Goal: Check status: Verify the current state of an ongoing process or item

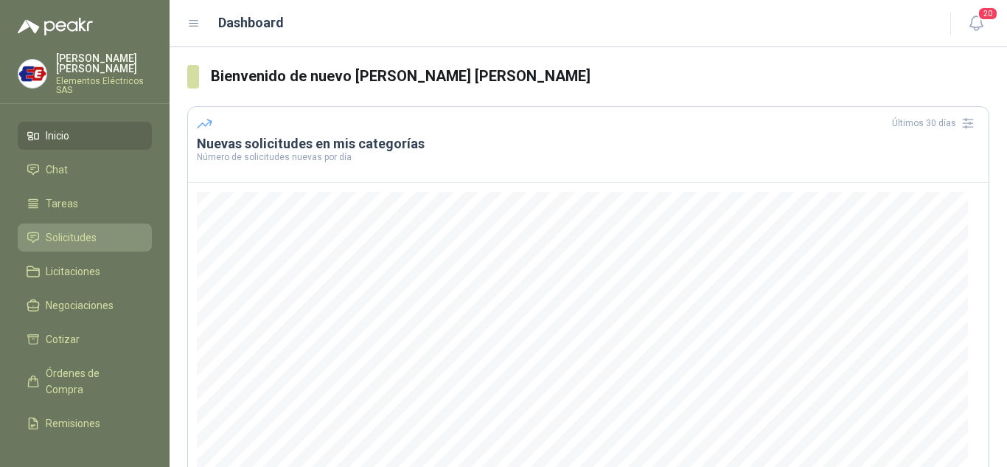
click at [70, 236] on span "Solicitudes" at bounding box center [71, 237] width 51 height 16
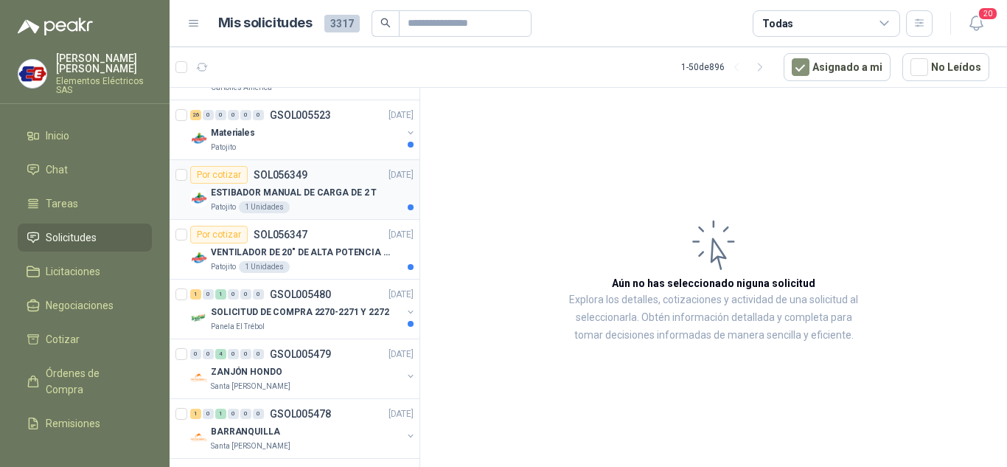
scroll to position [1032, 0]
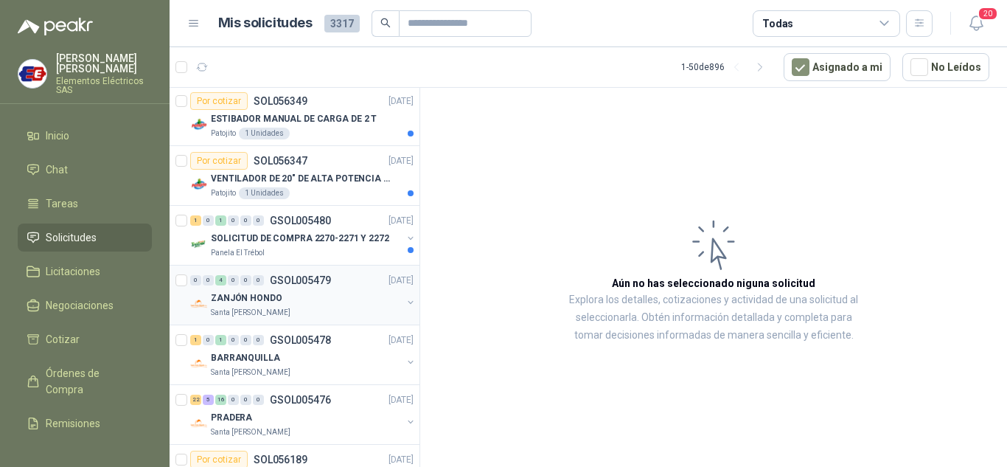
click at [246, 286] on div "0 0 4 0 0 0 GSOL005479 [DATE]" at bounding box center [303, 280] width 226 height 18
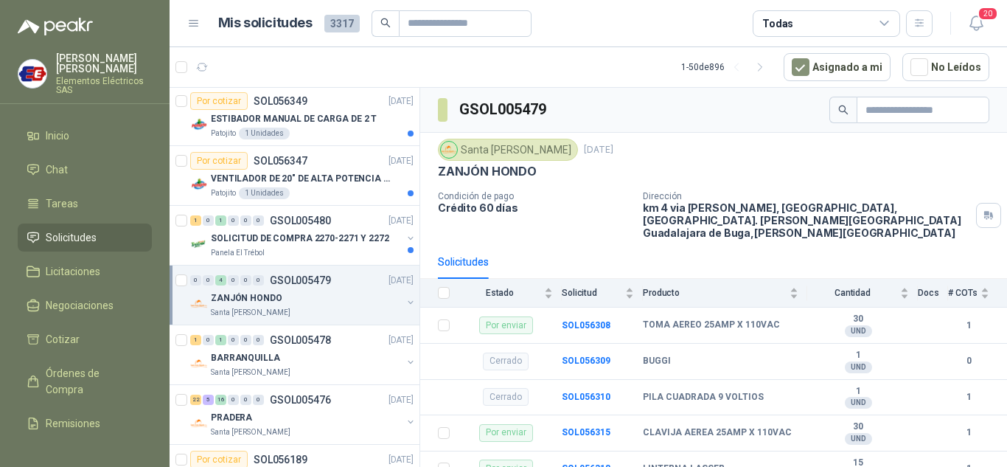
scroll to position [38, 0]
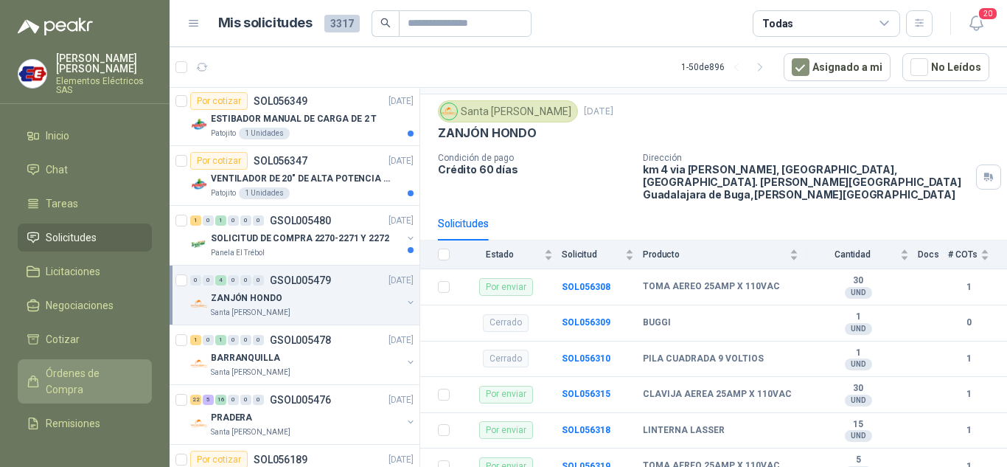
click at [61, 375] on span "Órdenes de Compra" at bounding box center [92, 381] width 92 height 32
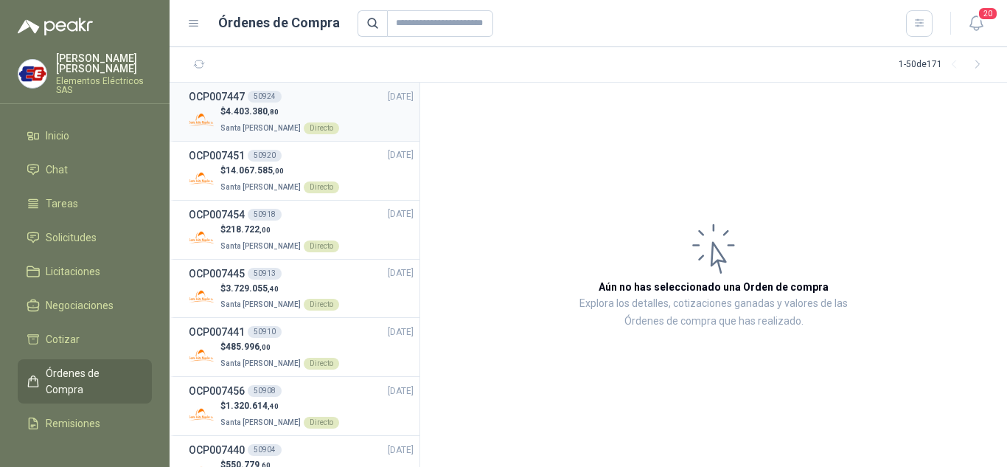
click at [217, 113] on div "$ 4.403.380 ,80 Santa [PERSON_NAME] Directo" at bounding box center [301, 120] width 225 height 30
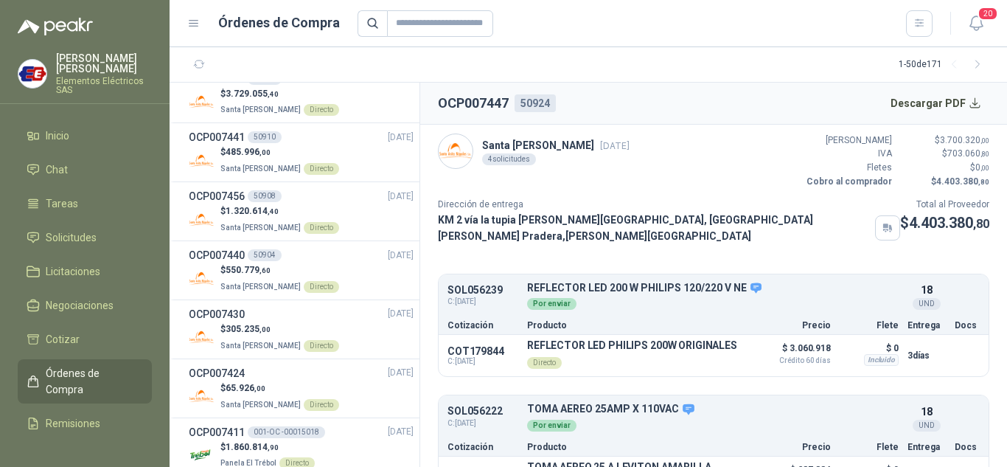
scroll to position [221, 0]
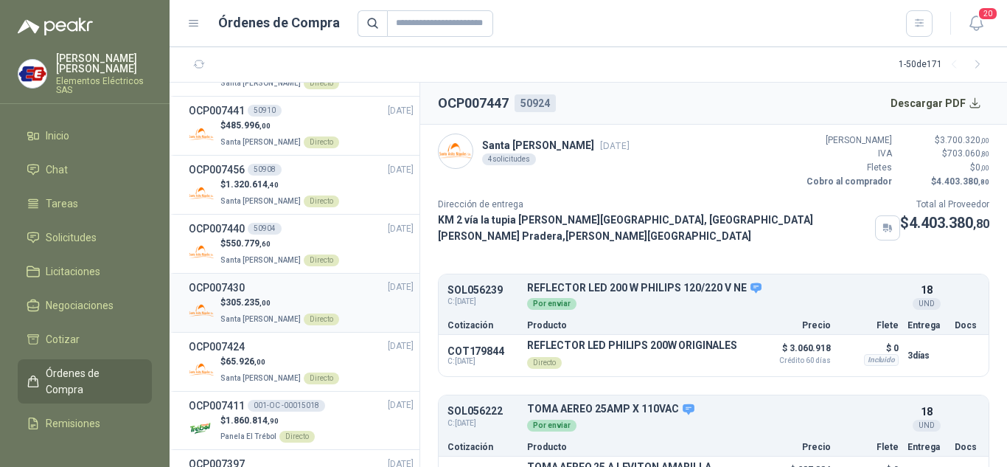
click at [243, 310] on p "Santa [PERSON_NAME] Directo" at bounding box center [279, 318] width 119 height 16
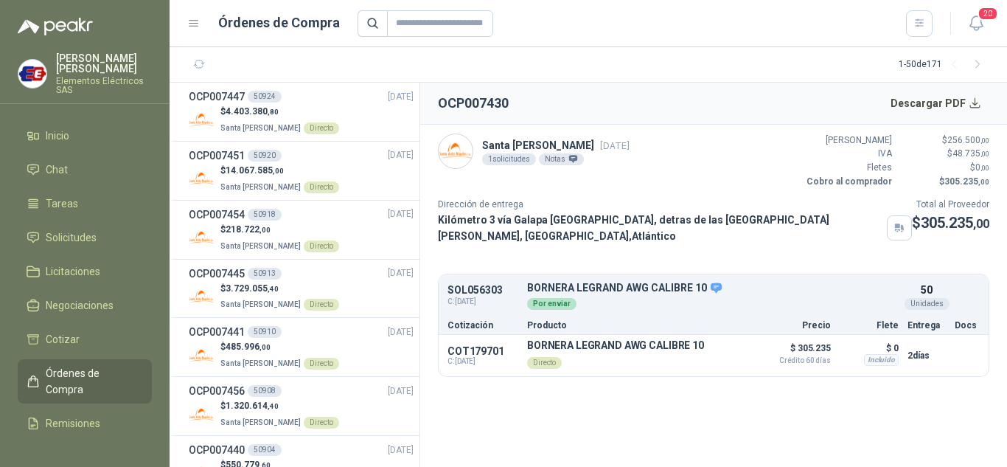
drag, startPoint x: 73, startPoint y: 233, endPoint x: 141, endPoint y: 226, distance: 68.2
click at [74, 233] on span "Solicitudes" at bounding box center [71, 237] width 51 height 16
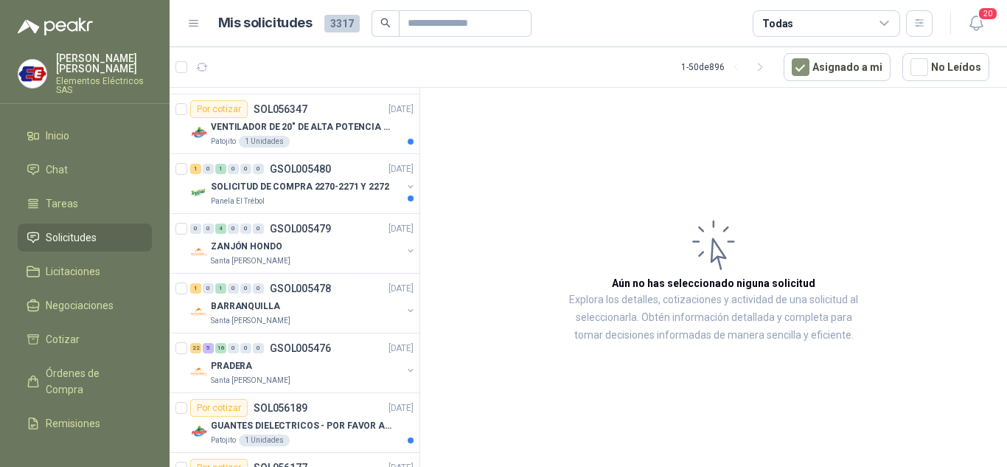
scroll to position [1106, 0]
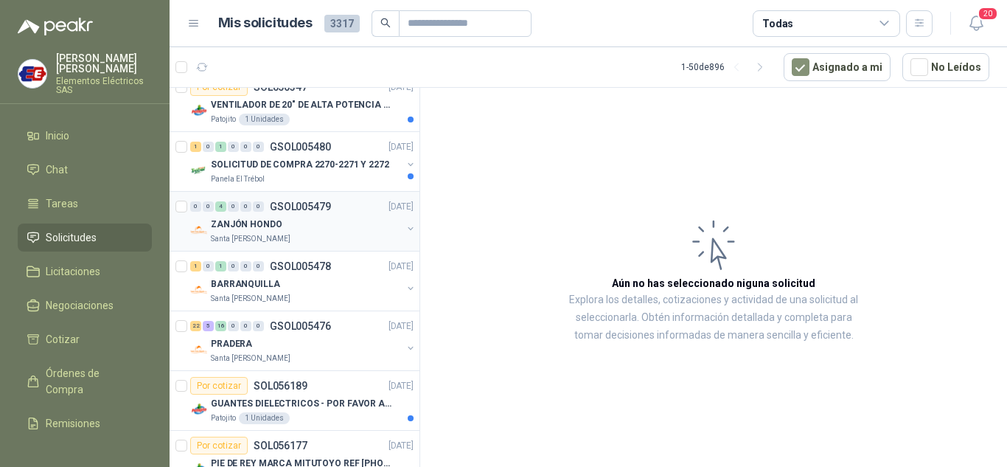
click at [254, 215] on div "ZANJÓN HONDO" at bounding box center [306, 224] width 191 height 18
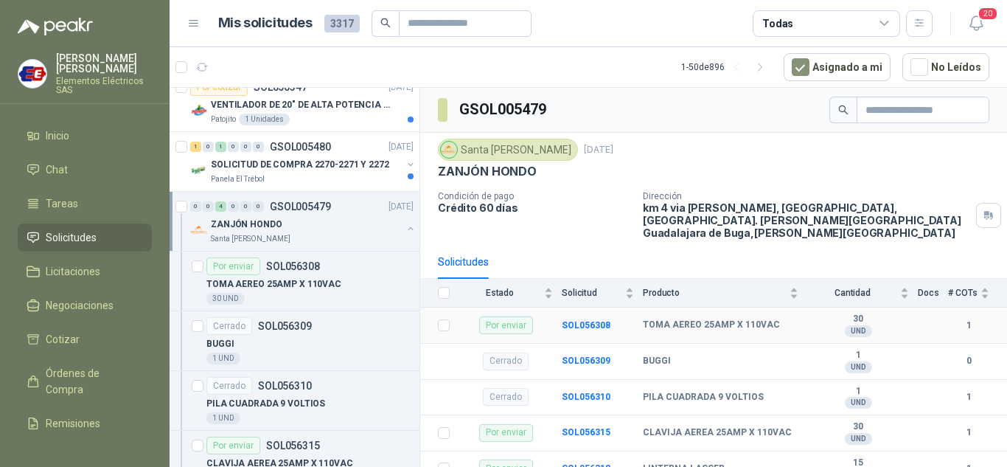
click at [497, 316] on div "Por enviar" at bounding box center [506, 325] width 54 height 18
click at [584, 320] on b "SOL056308" at bounding box center [586, 325] width 49 height 10
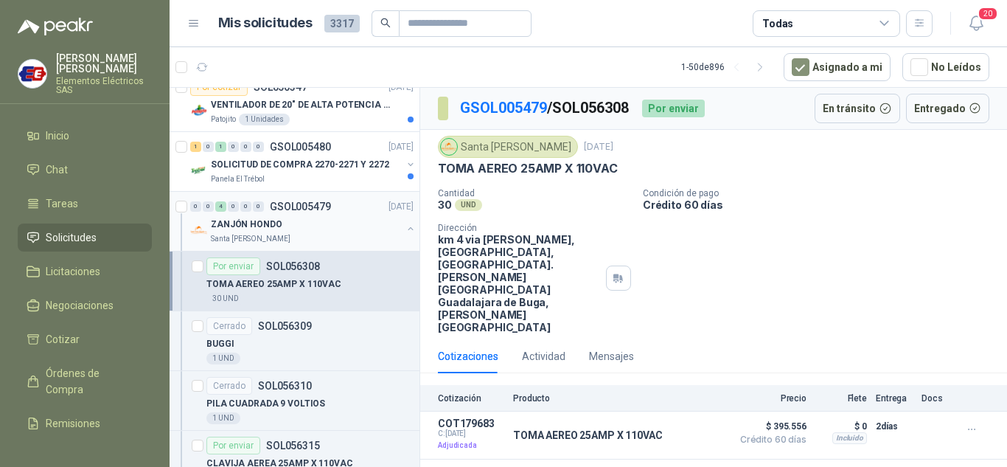
click at [222, 216] on div "ZANJÓN HONDO" at bounding box center [306, 224] width 191 height 18
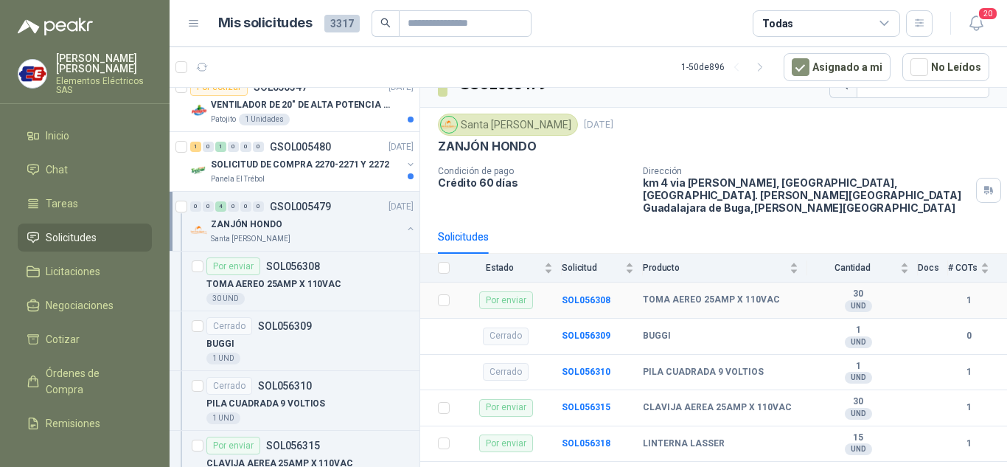
scroll to position [38, 0]
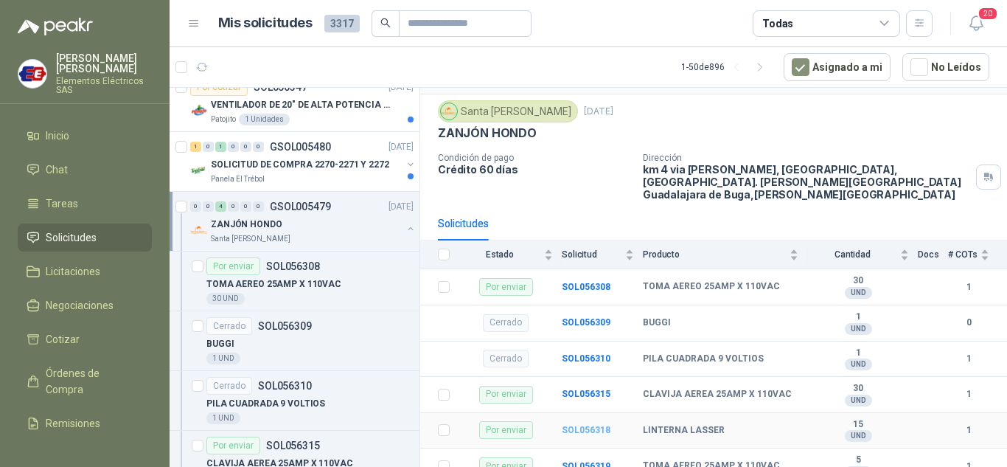
click at [578, 425] on b "SOL056318" at bounding box center [586, 430] width 49 height 10
